Goal: Task Accomplishment & Management: Manage account settings

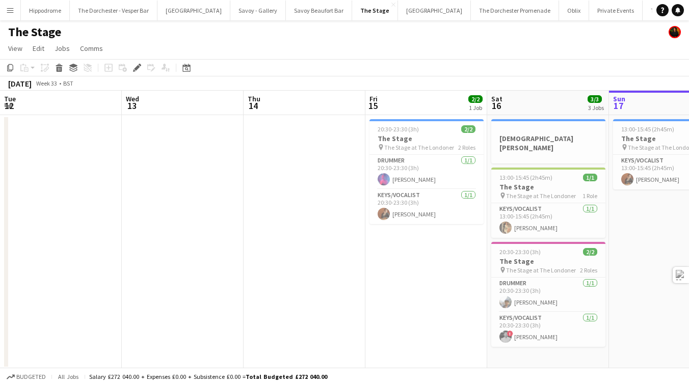
scroll to position [0, 350]
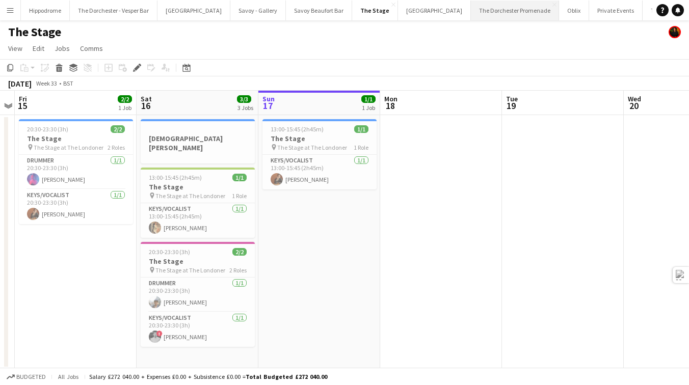
click at [484, 16] on button "The Dorchester Promenade Close" at bounding box center [515, 11] width 88 height 20
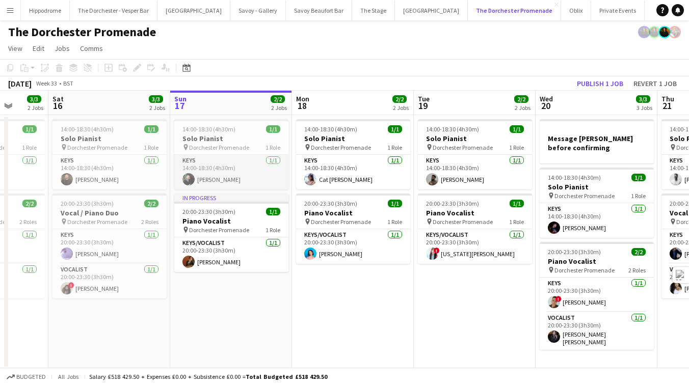
scroll to position [0, 316]
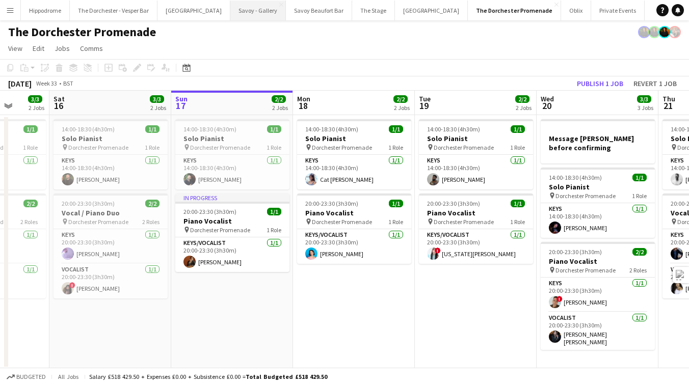
click at [255, 8] on button "Savoy - Gallery Close" at bounding box center [258, 11] width 56 height 20
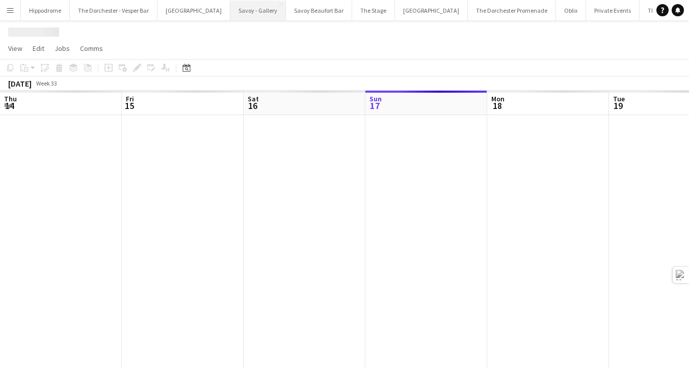
scroll to position [0, 243]
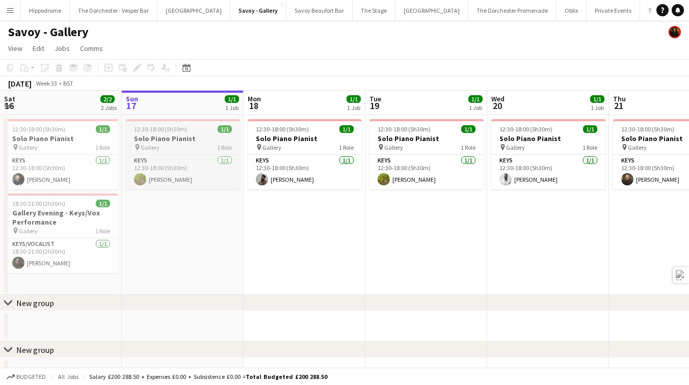
click at [185, 143] on h3 "Solo Piano Pianist" at bounding box center [183, 138] width 114 height 9
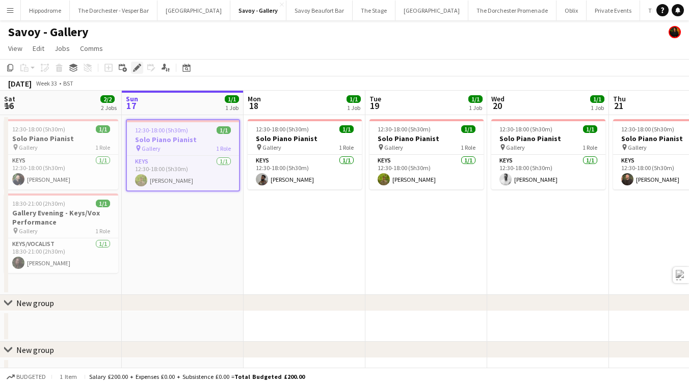
click at [142, 67] on div "Edit" at bounding box center [137, 68] width 12 height 12
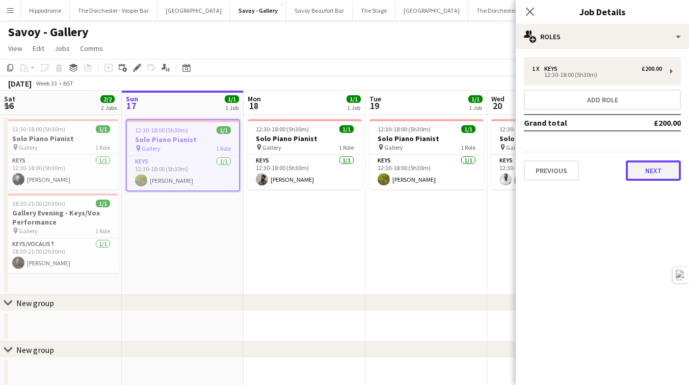
click at [652, 173] on button "Next" at bounding box center [652, 170] width 55 height 20
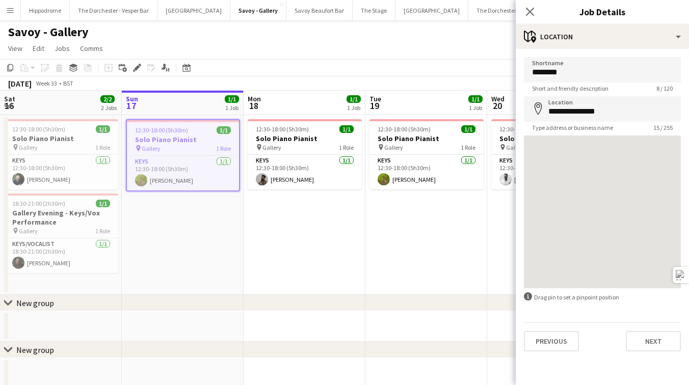
click at [638, 322] on form "**********" at bounding box center [601, 204] width 173 height 294
click at [639, 344] on button "Next" at bounding box center [652, 341] width 55 height 20
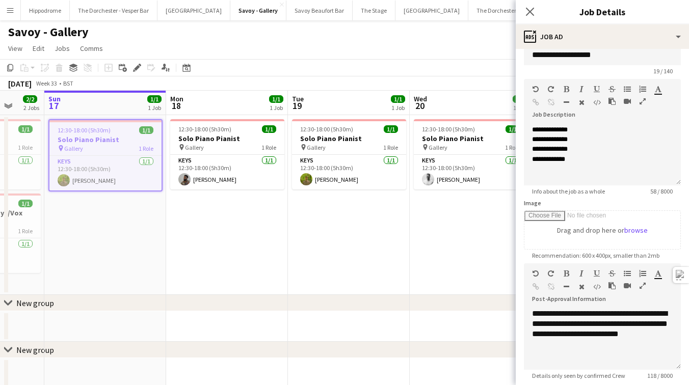
scroll to position [0, 322]
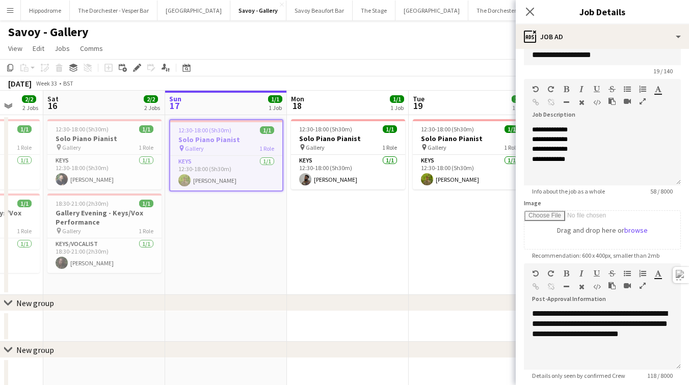
click at [288, 209] on app-date-cell "12:30-18:00 (5h30m) 1/1 Solo Piano Pianist pin Gallery 1 Role Keys [DATE] 12:30…" at bounding box center [348, 205] width 122 height 180
